Goal: Information Seeking & Learning: Learn about a topic

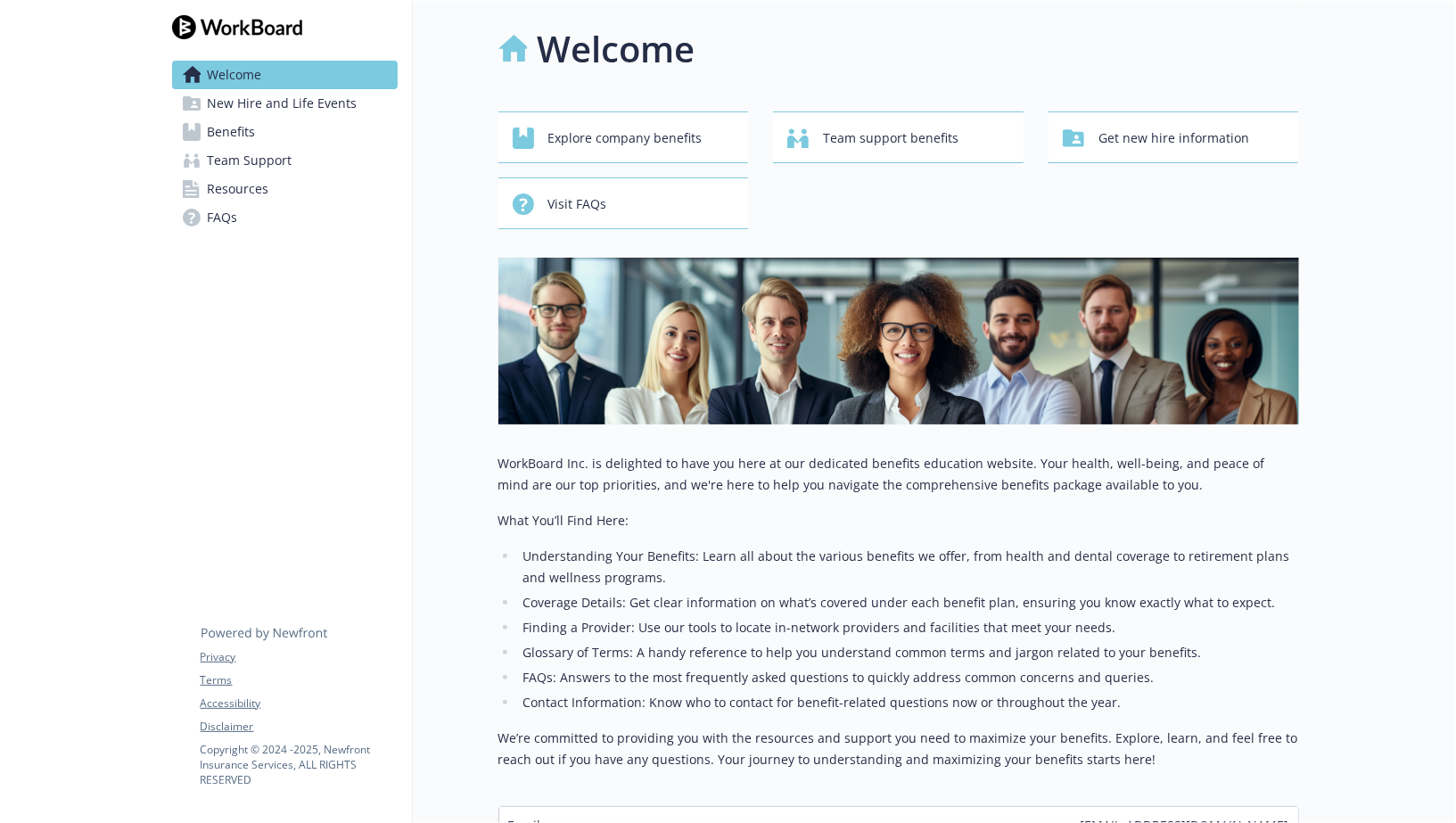
click at [302, 123] on link "Benefits" at bounding box center [285, 132] width 225 height 28
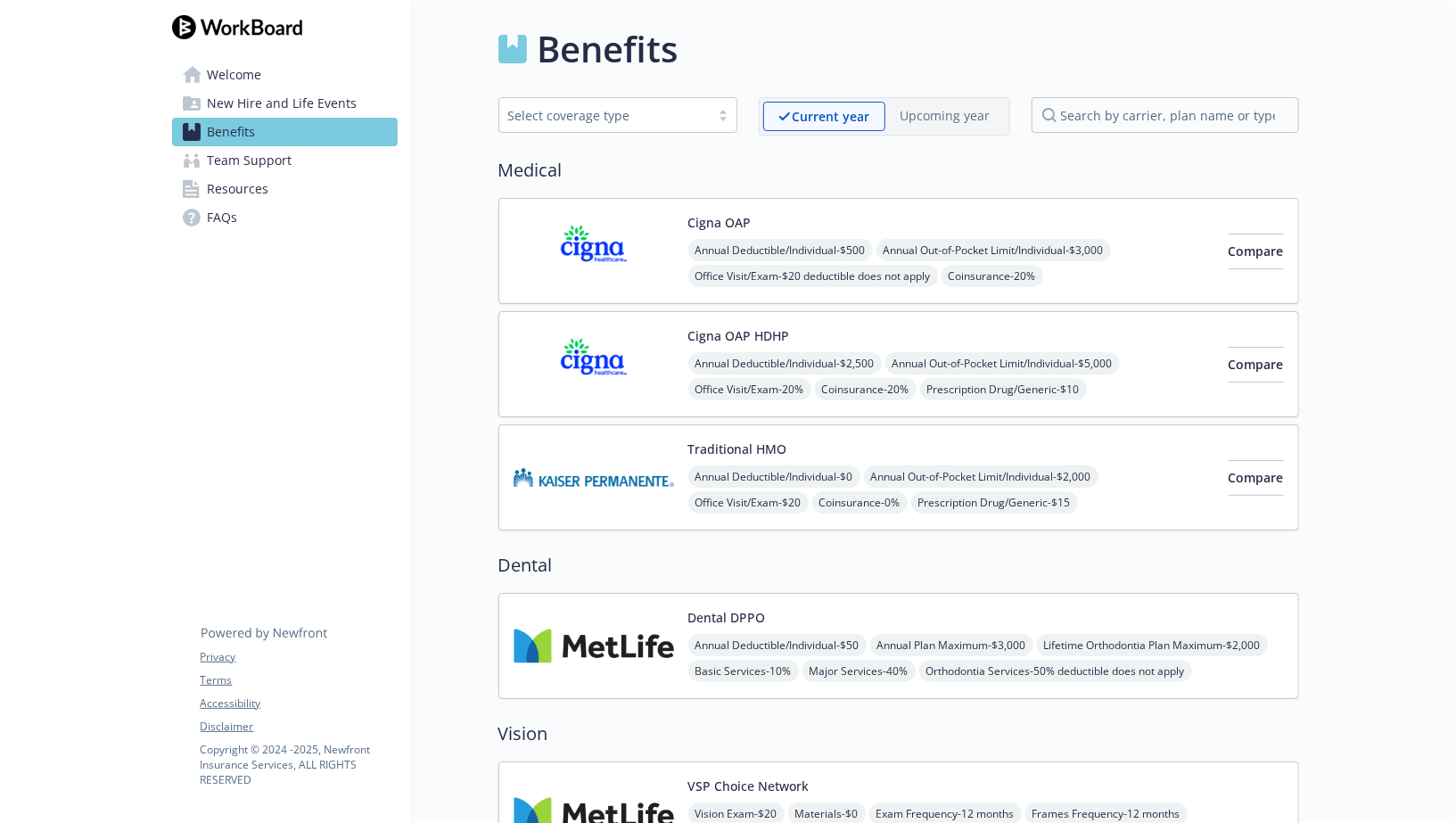
click at [303, 153] on link "Team Support" at bounding box center [285, 160] width 225 height 28
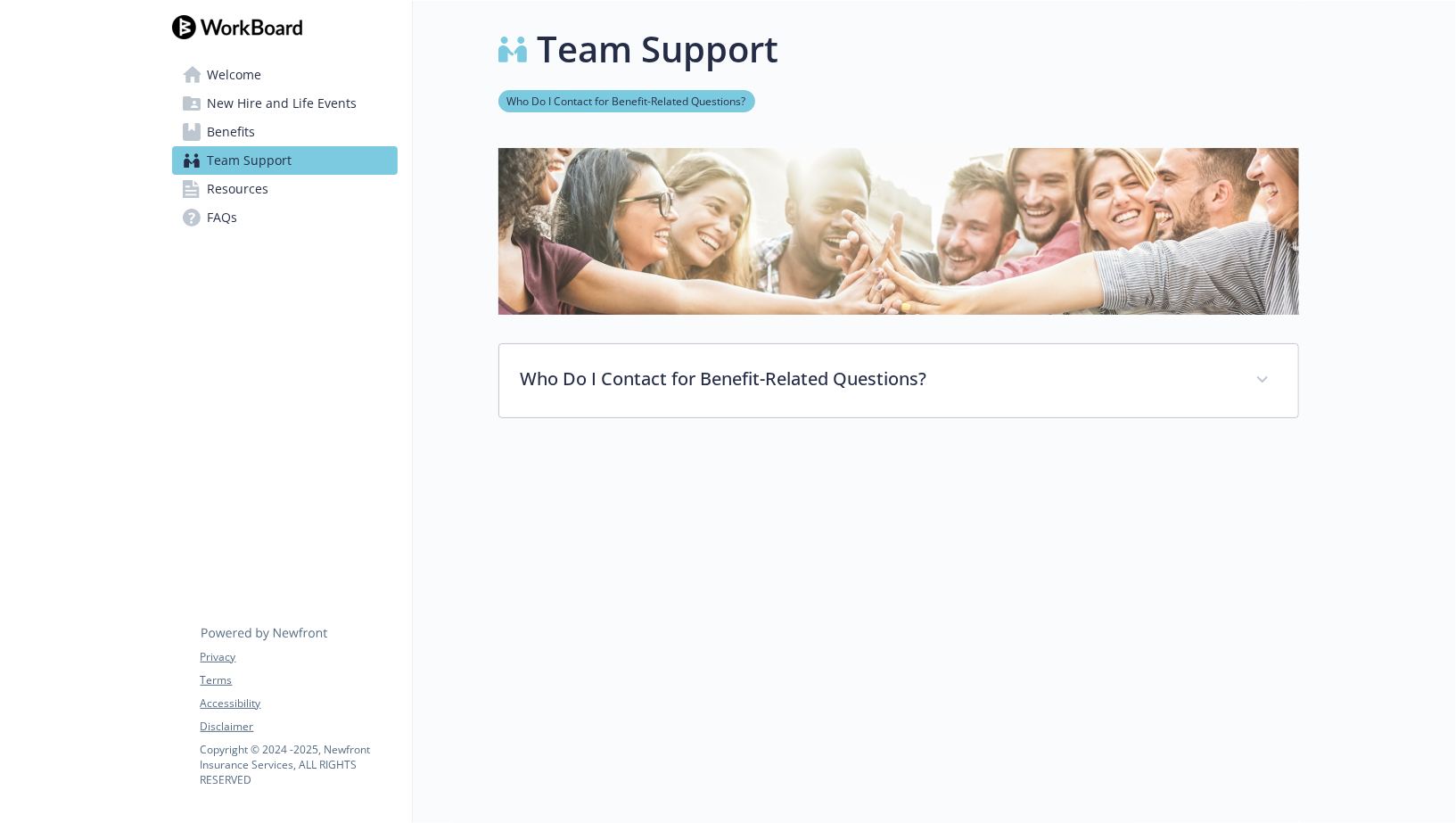
click at [327, 123] on link "Benefits" at bounding box center [285, 132] width 225 height 28
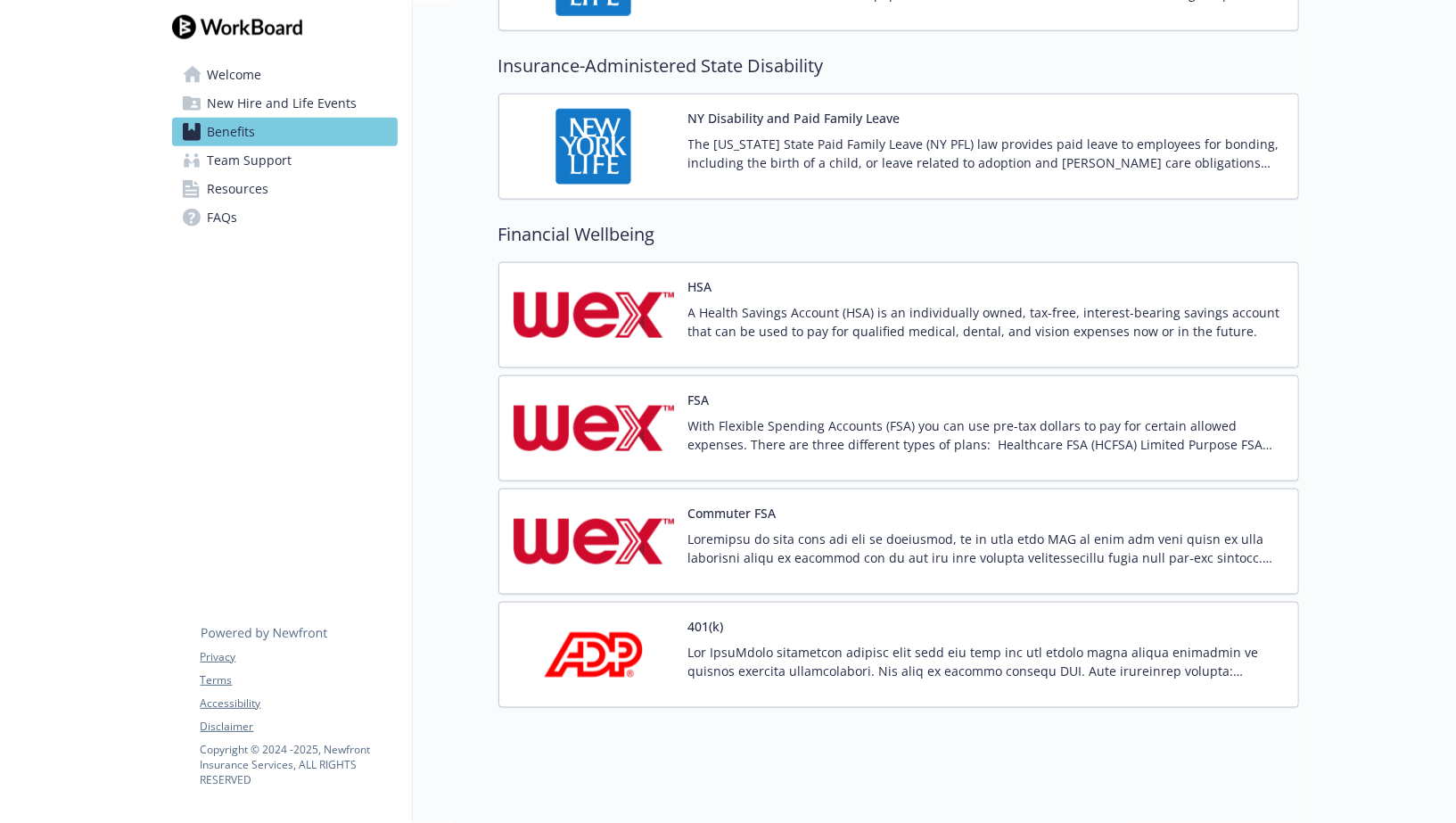
click at [819, 675] on div at bounding box center [986, 667] width 596 height 50
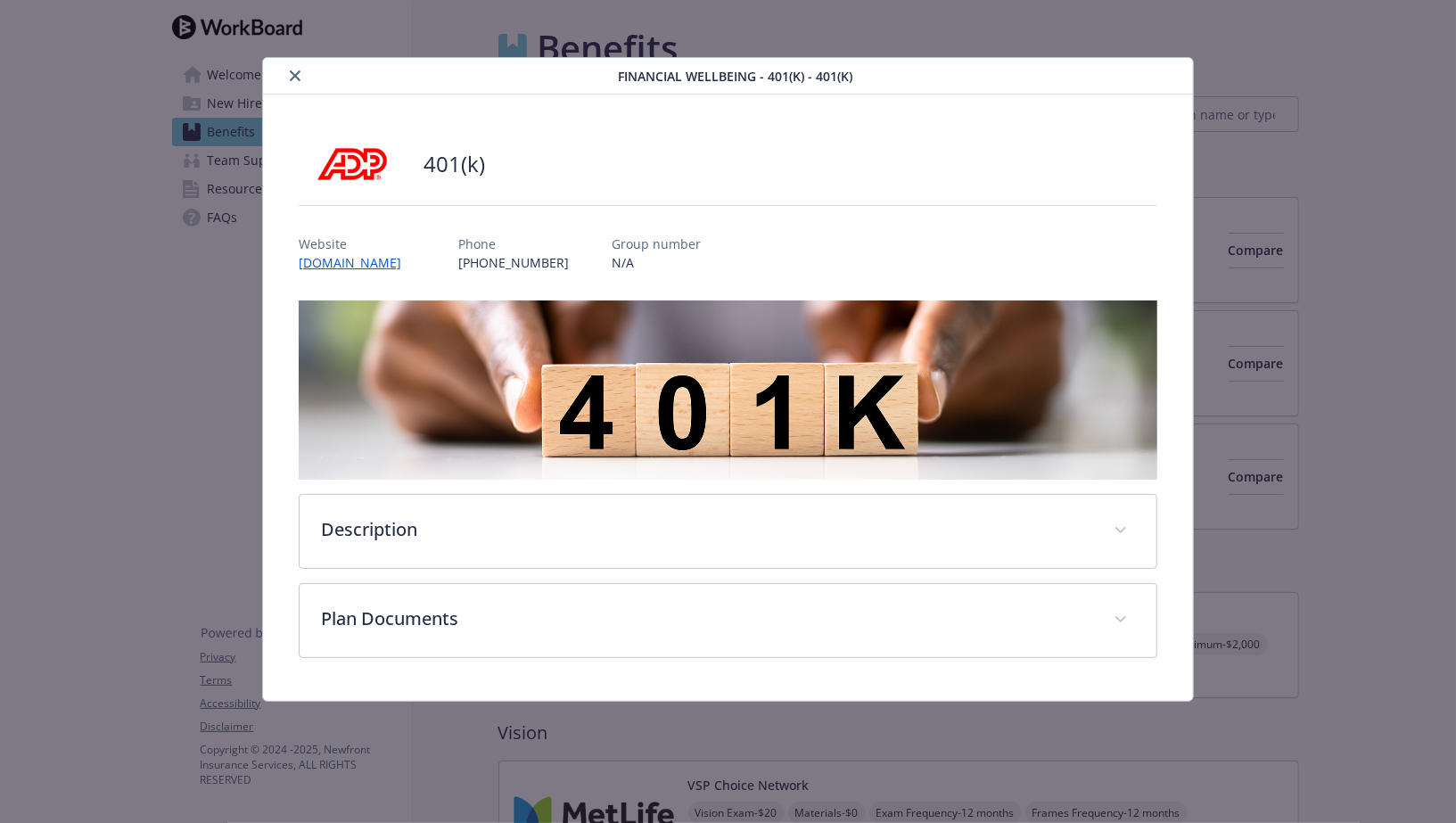
scroll to position [1400, 0]
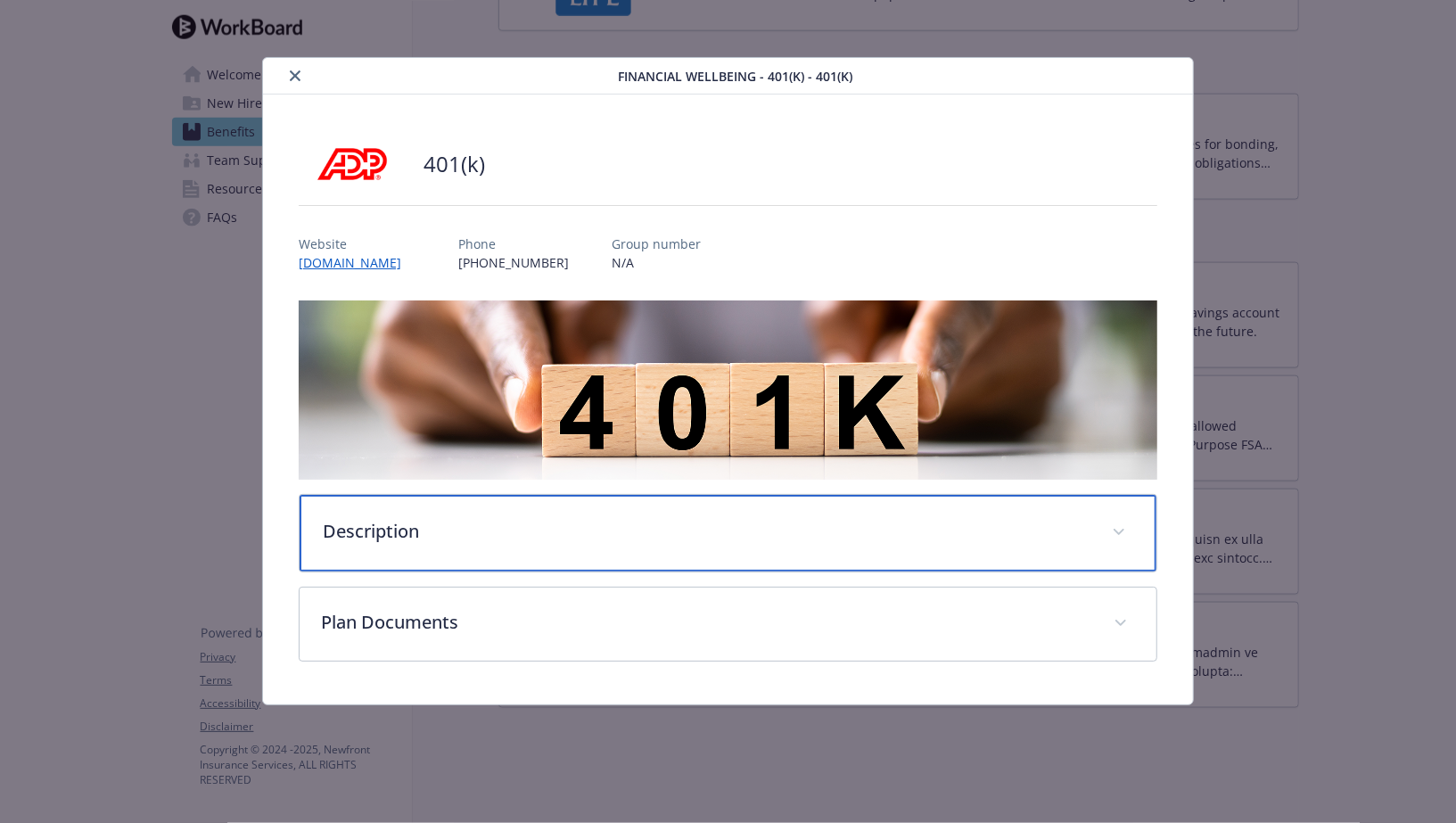
click at [480, 497] on div "Description" at bounding box center [728, 533] width 857 height 76
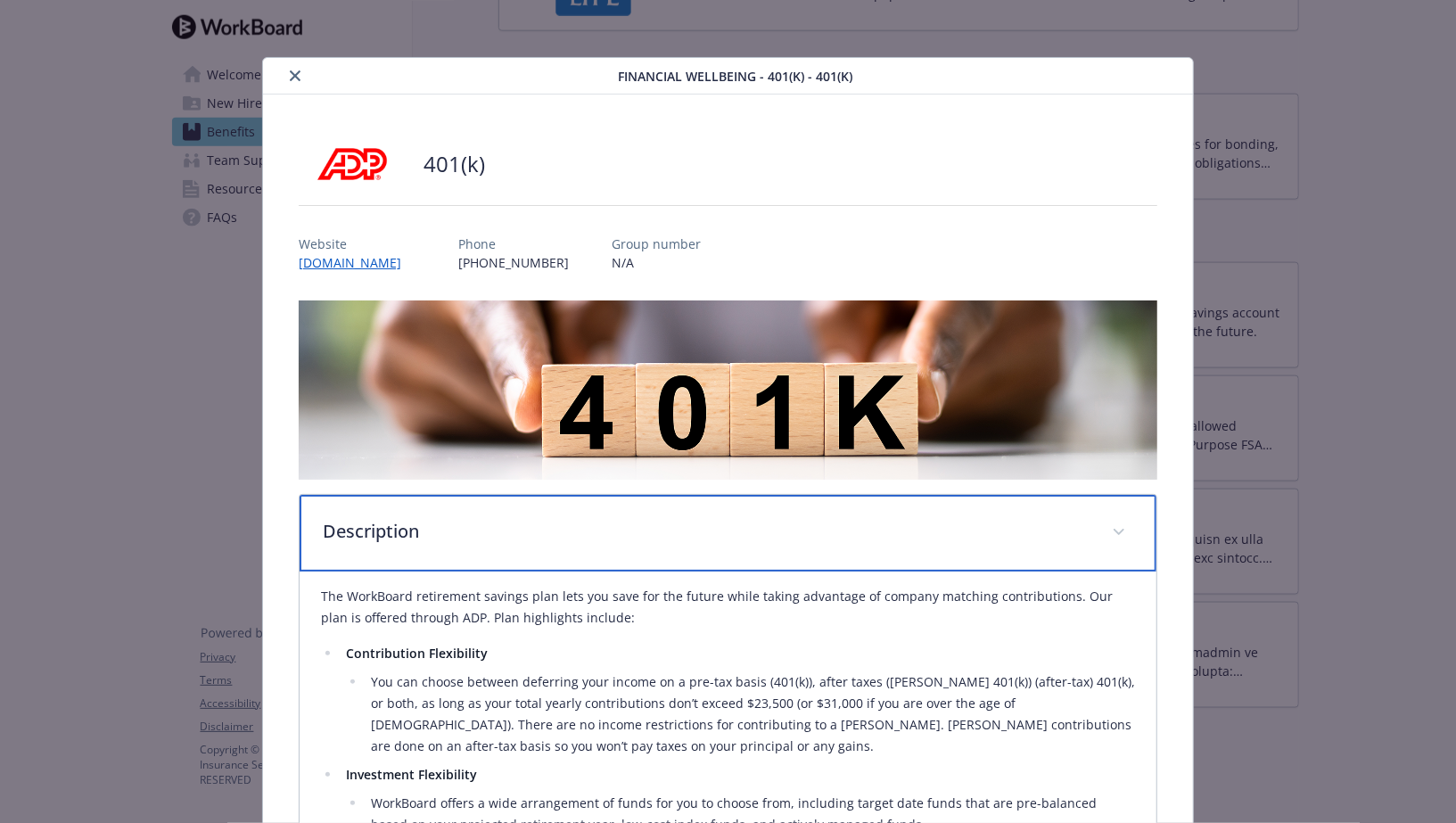
scroll to position [363, 0]
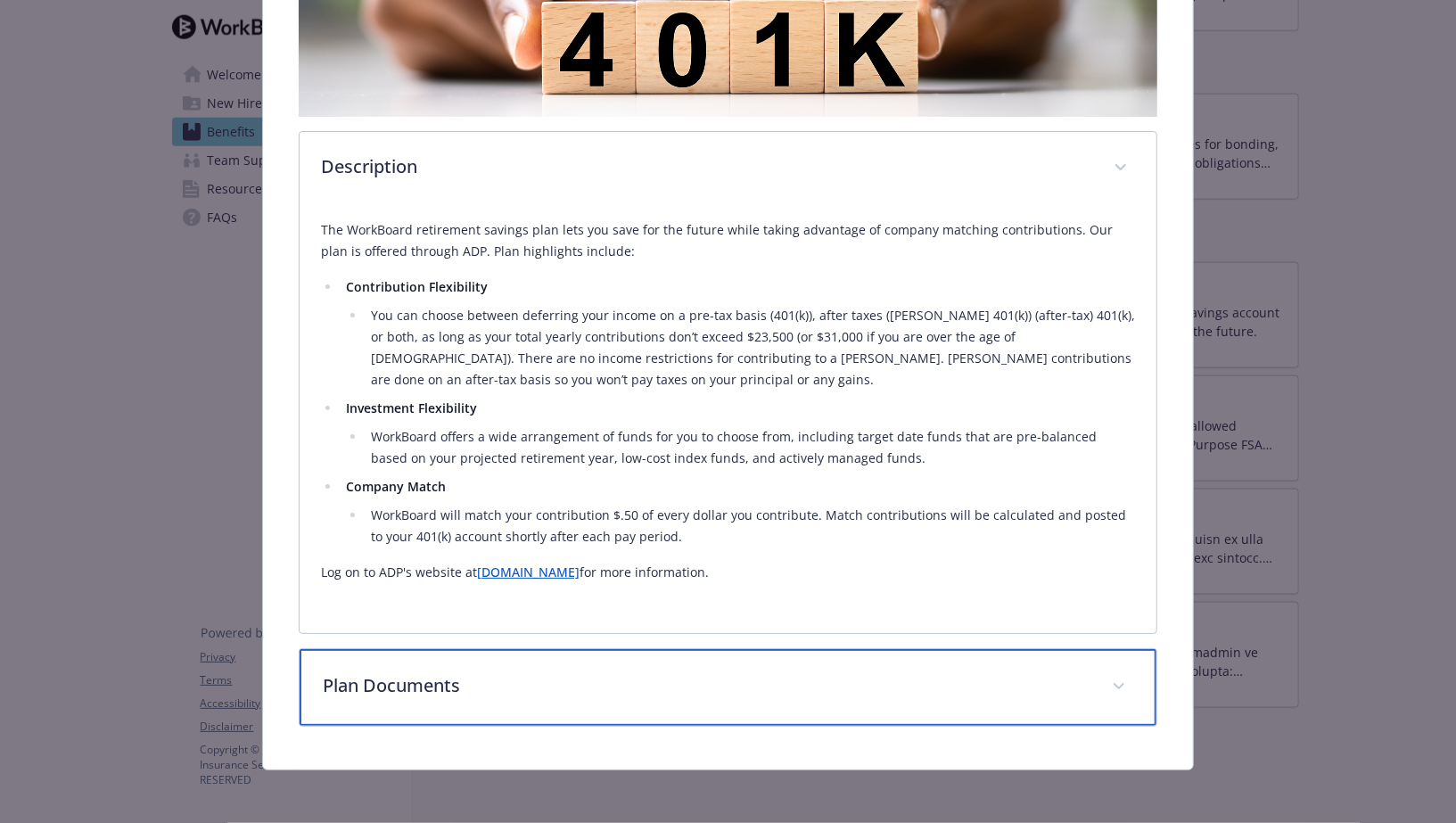
click at [513, 687] on p "Plan Documents" at bounding box center [706, 685] width 768 height 26
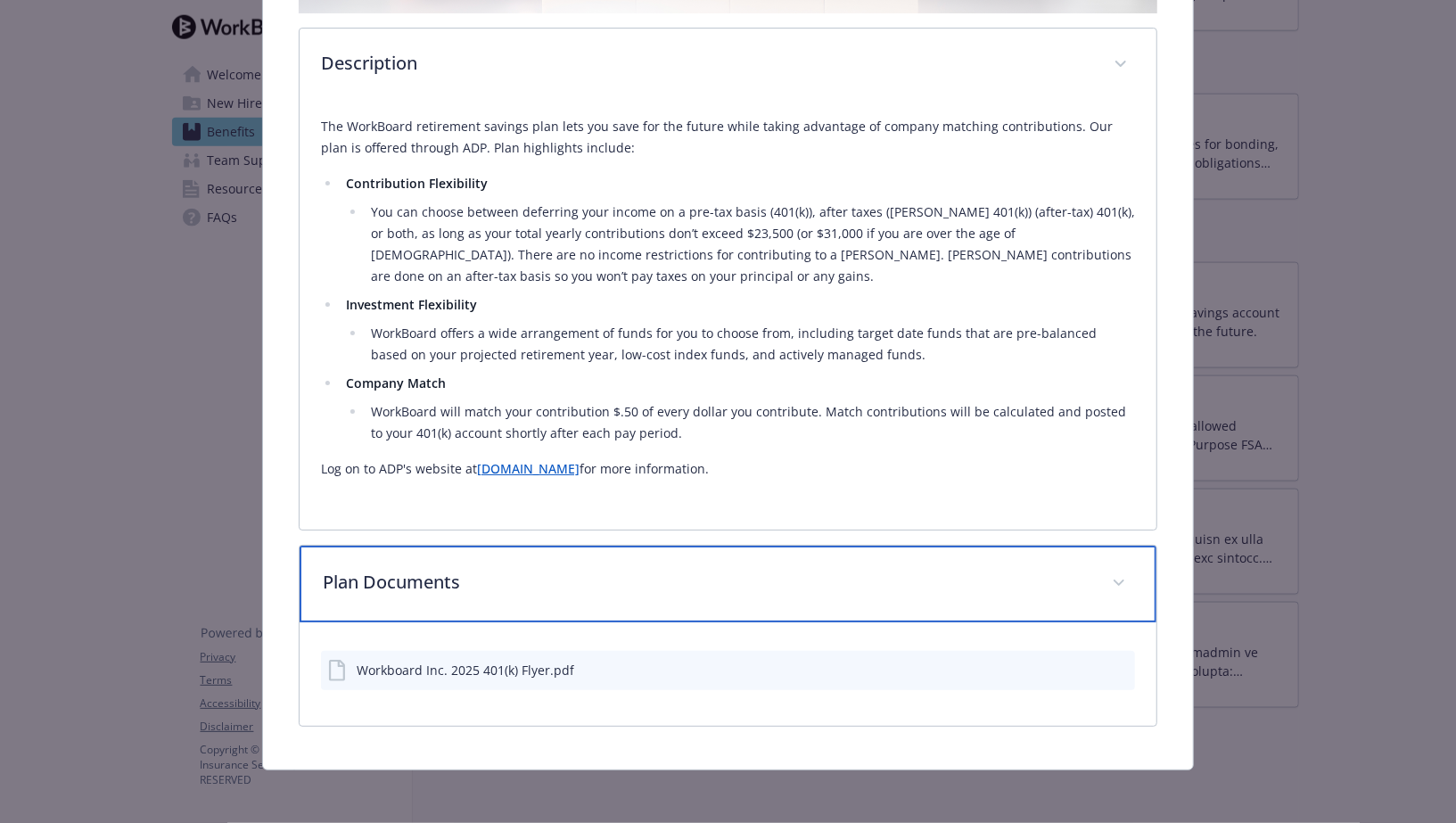
scroll to position [462, 0]
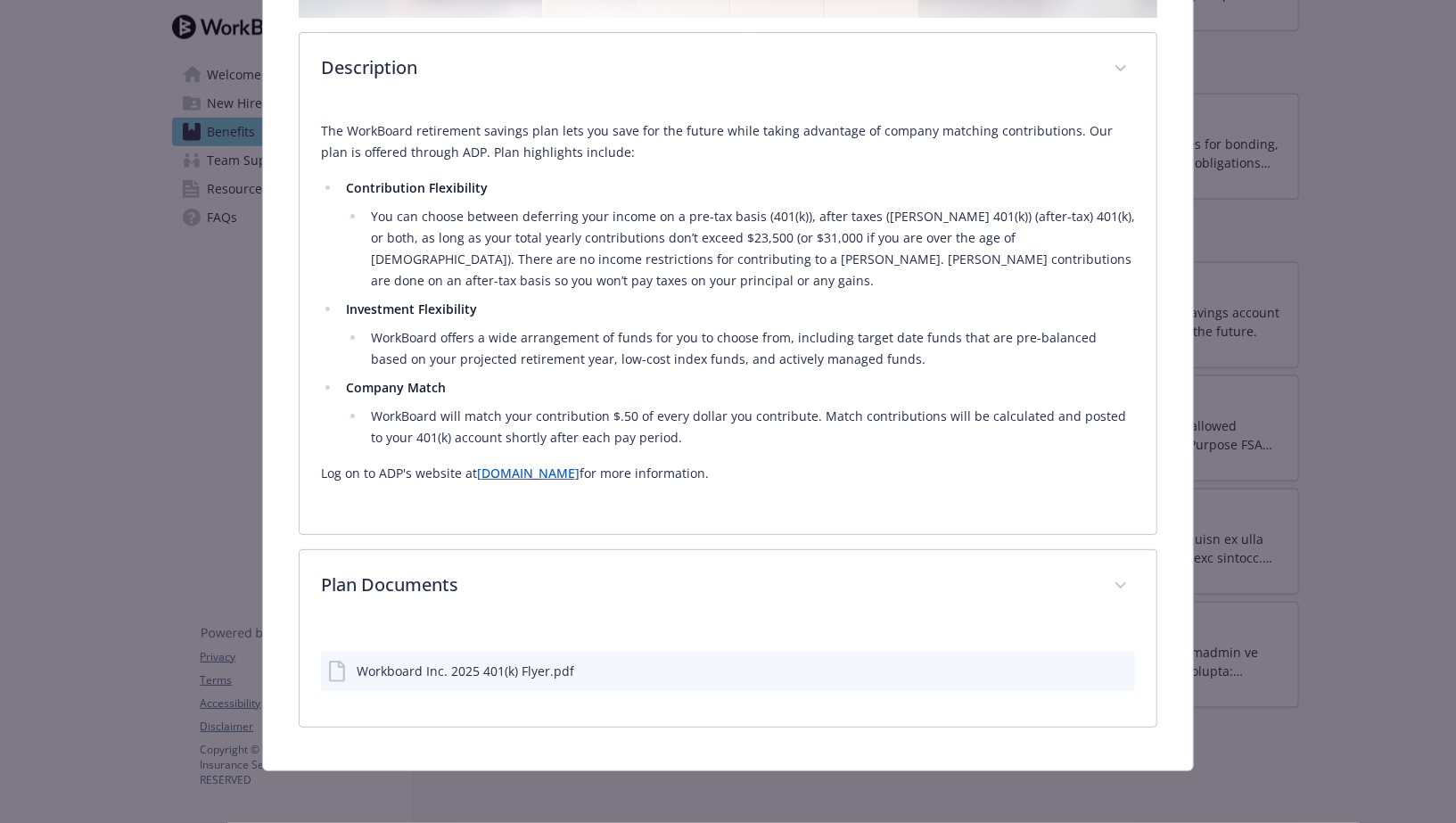
click at [540, 669] on div "Workboard Inc. 2025 401(k) Flyer.pdf" at bounding box center [465, 671] width 218 height 19
click at [1121, 670] on icon "preview file" at bounding box center [1117, 669] width 16 height 12
